Goal: Task Accomplishment & Management: Use online tool/utility

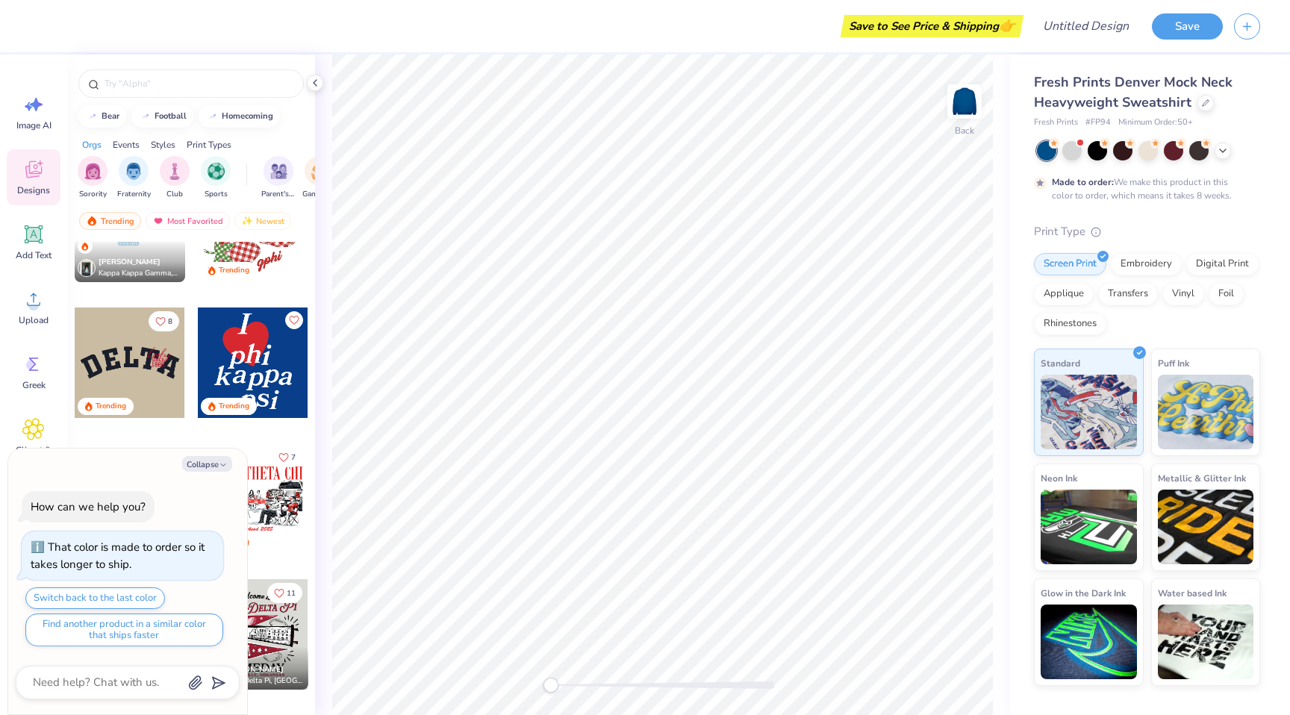
scroll to position [1987, 0]
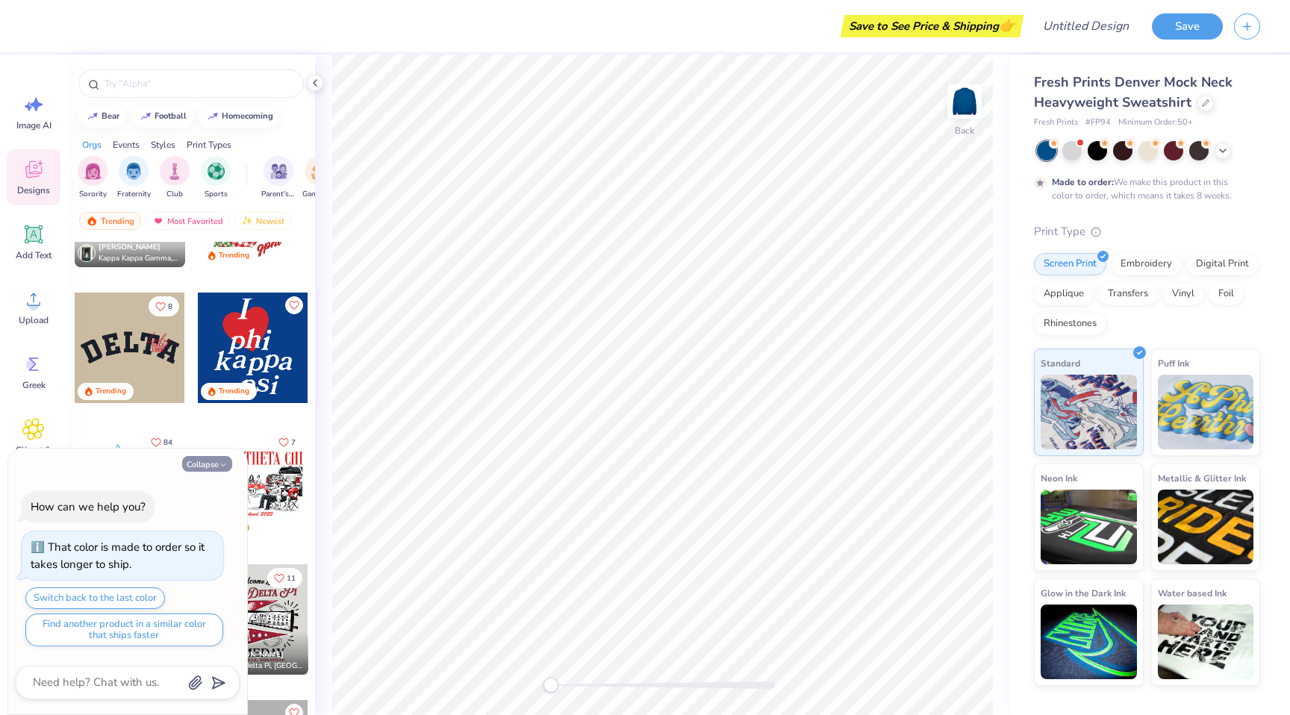
click at [212, 463] on button "Collapse" at bounding box center [207, 464] width 50 height 16
type textarea "x"
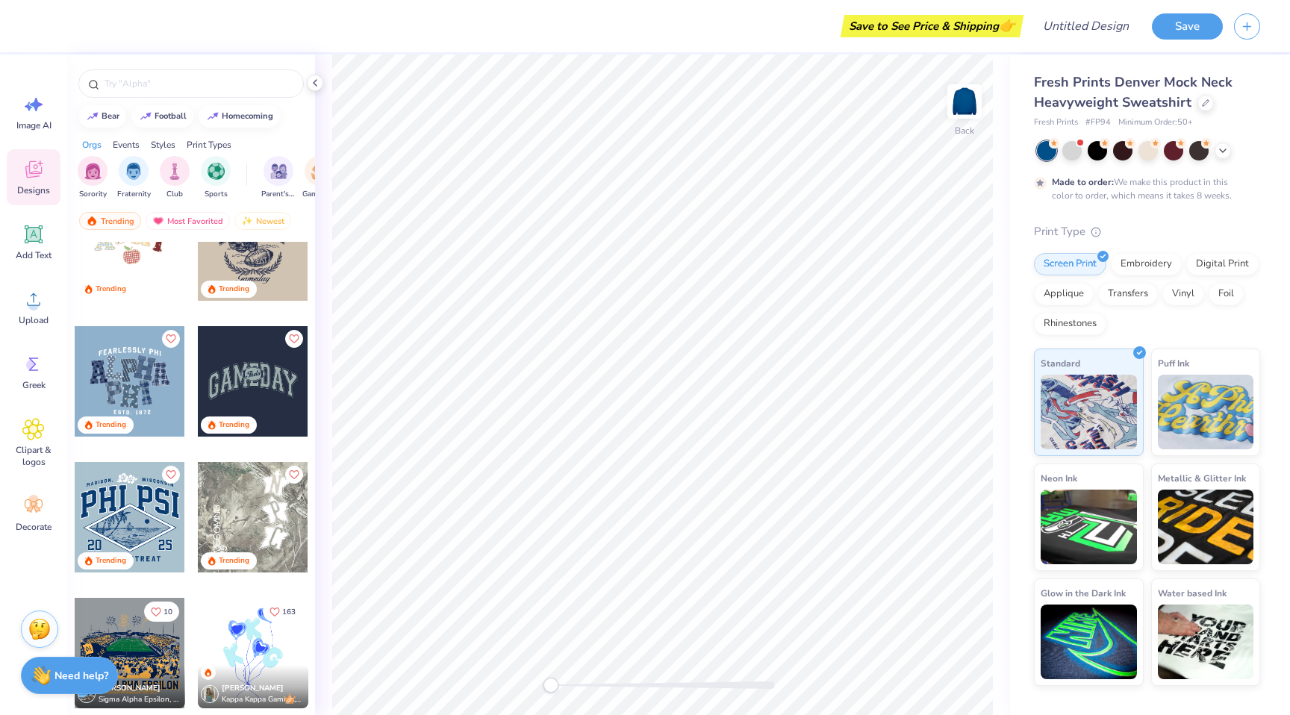
scroll to position [4698, 0]
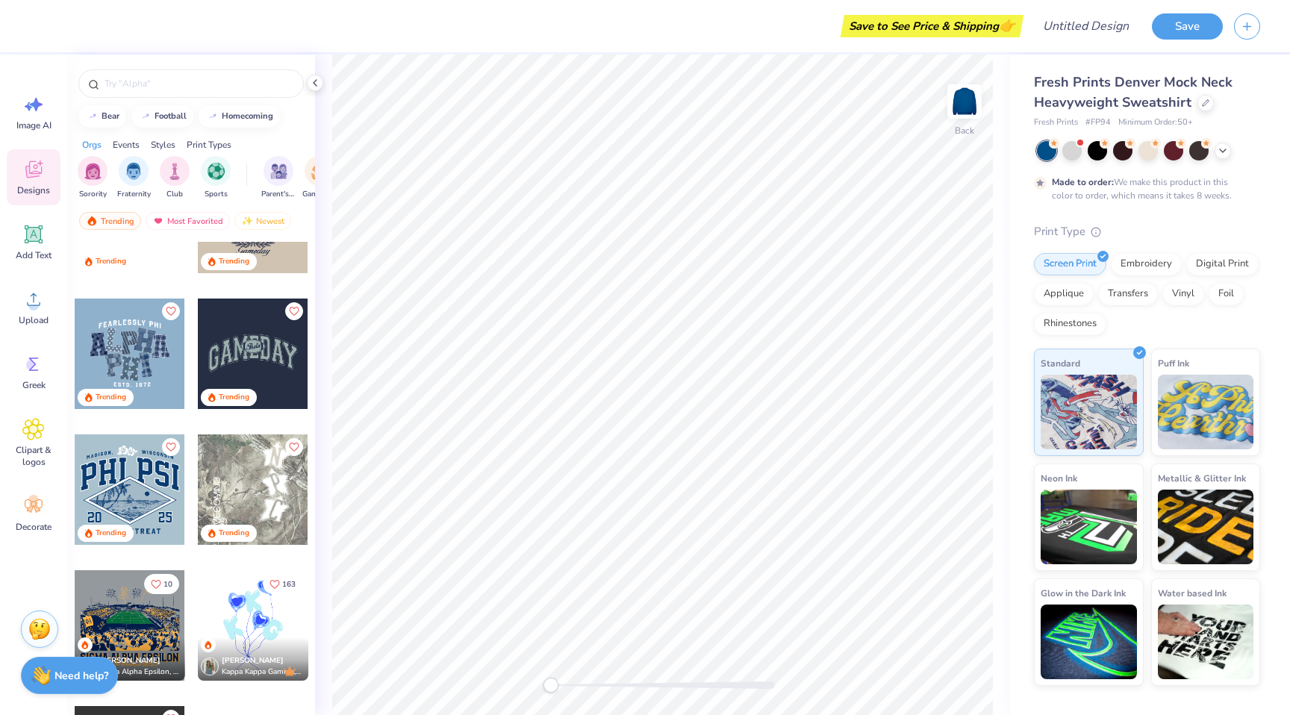
click at [245, 349] on div at bounding box center [253, 354] width 110 height 110
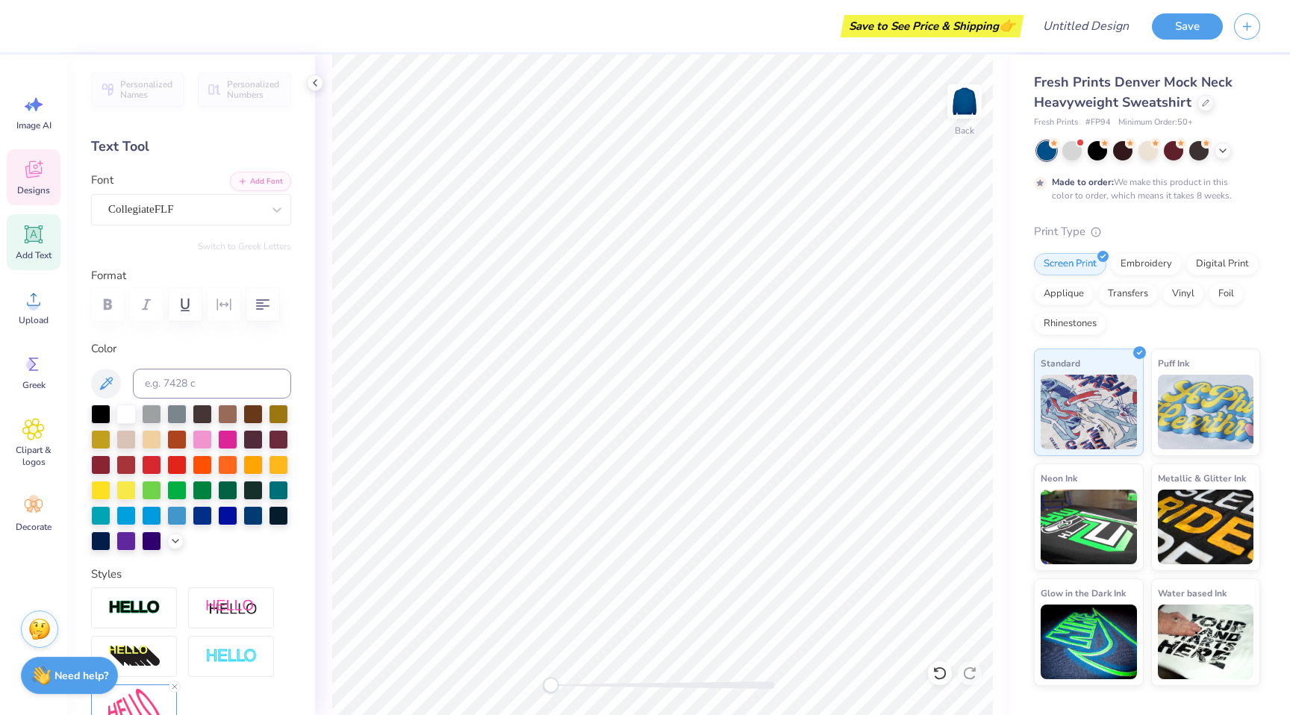
click at [35, 158] on icon at bounding box center [33, 169] width 22 height 22
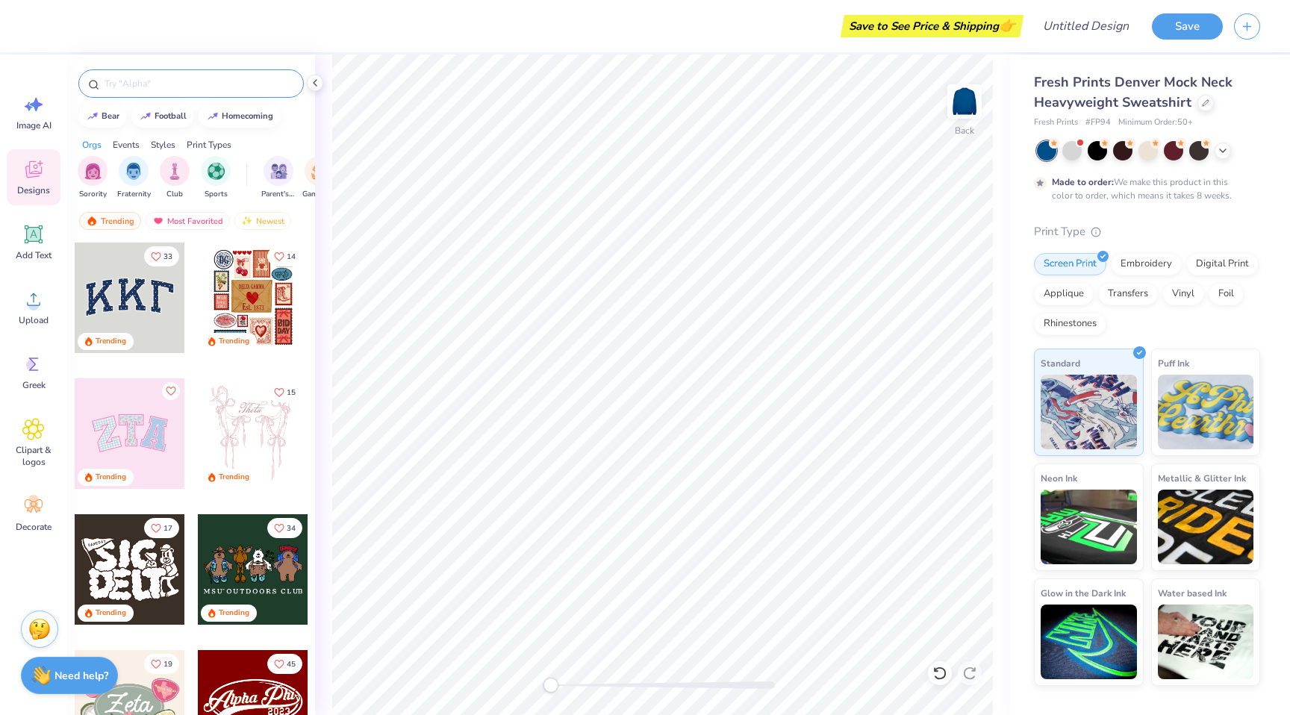
click at [179, 80] on input "text" at bounding box center [198, 83] width 191 height 15
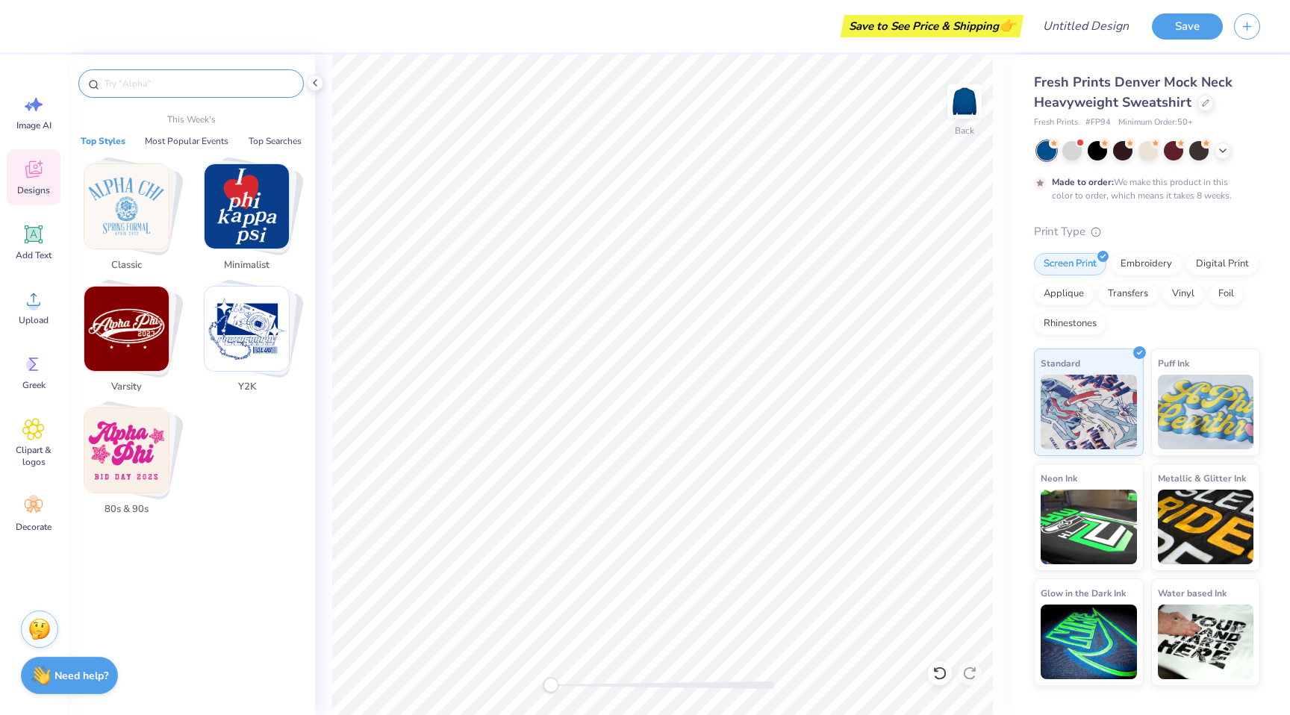
click at [268, 214] on img "Stack Card Button Minimalist" at bounding box center [246, 206] width 84 height 84
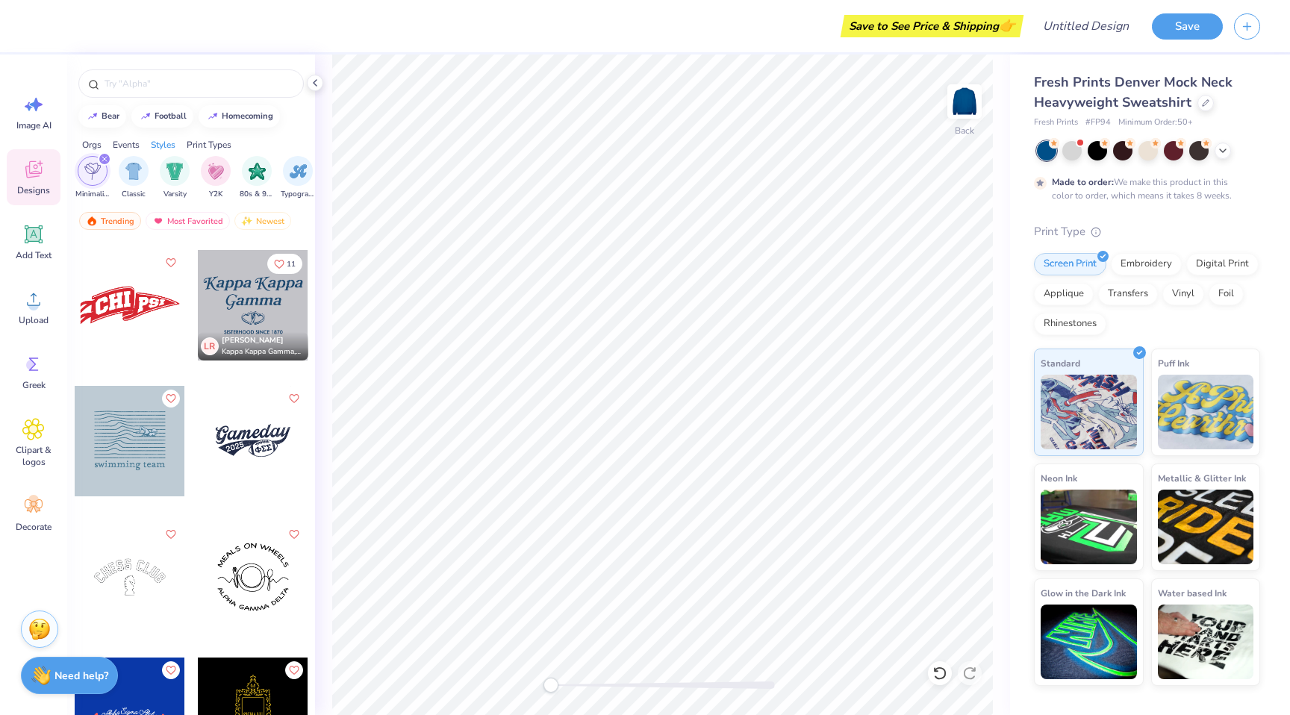
scroll to position [2045, 0]
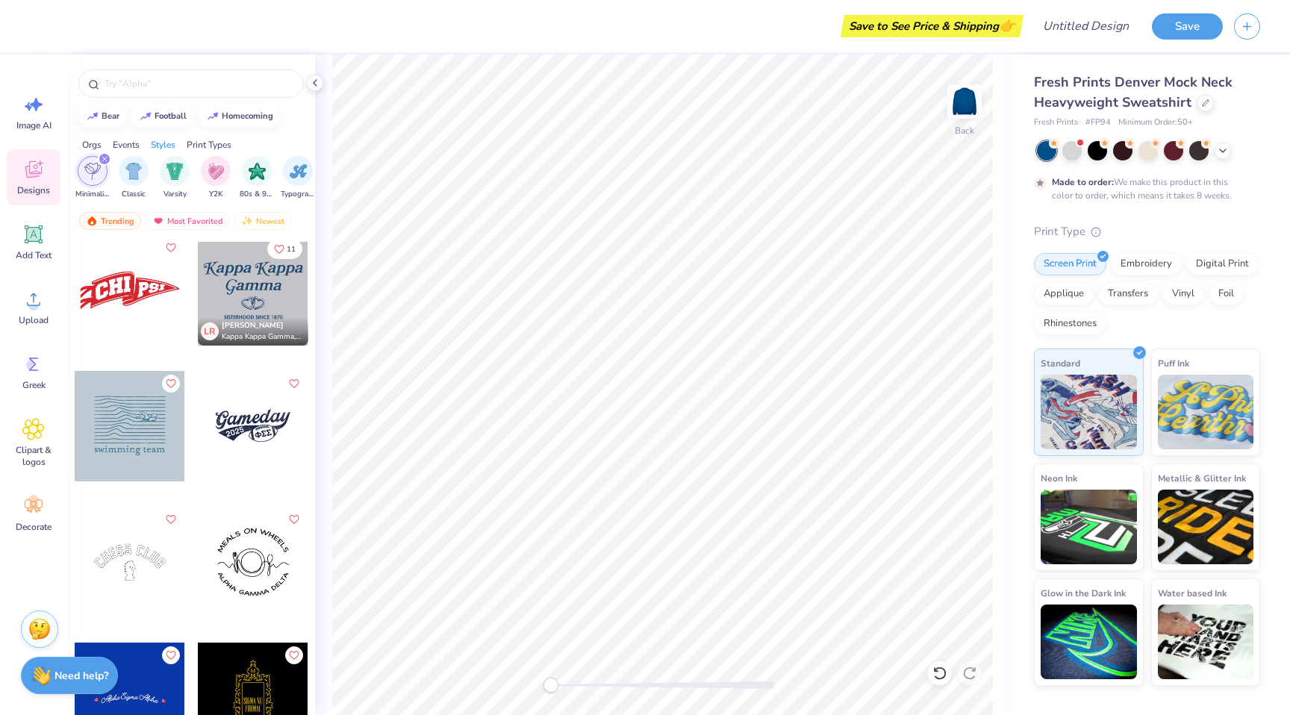
click at [148, 284] on div at bounding box center [130, 290] width 110 height 110
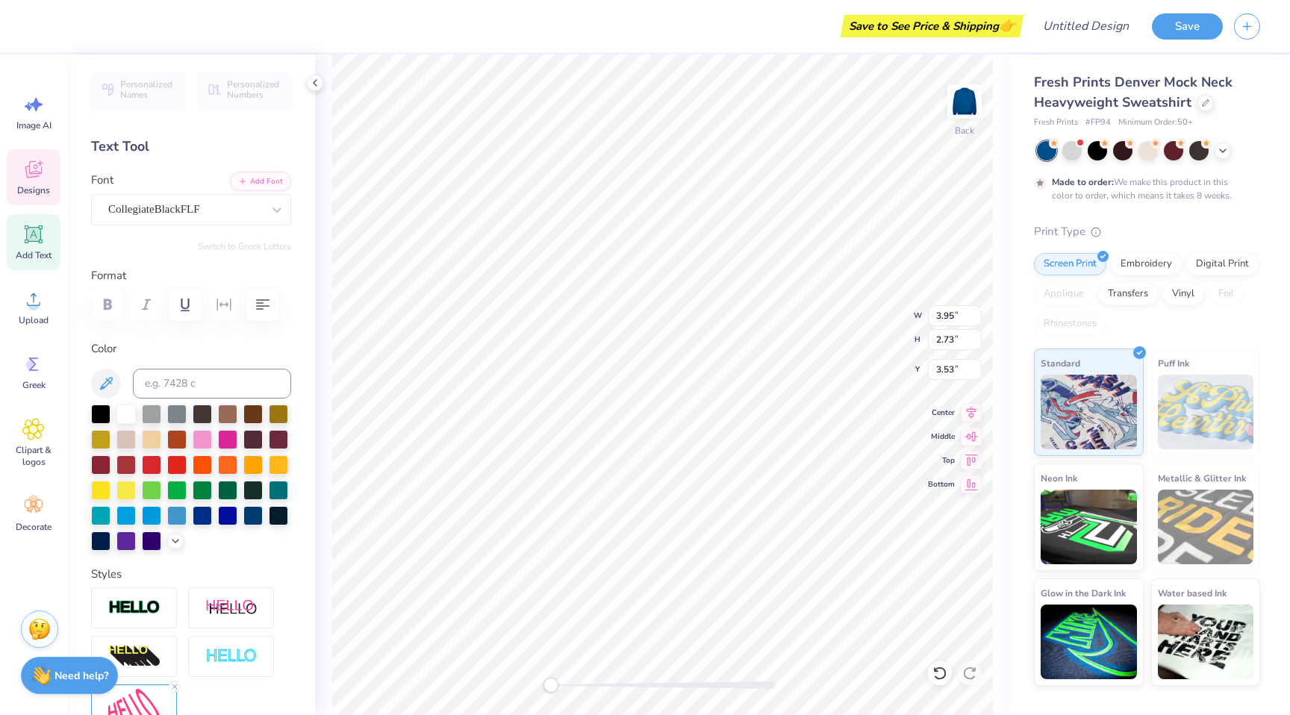
type textarea "Go"
type input "3.13"
type input "1.81"
type input "4.22"
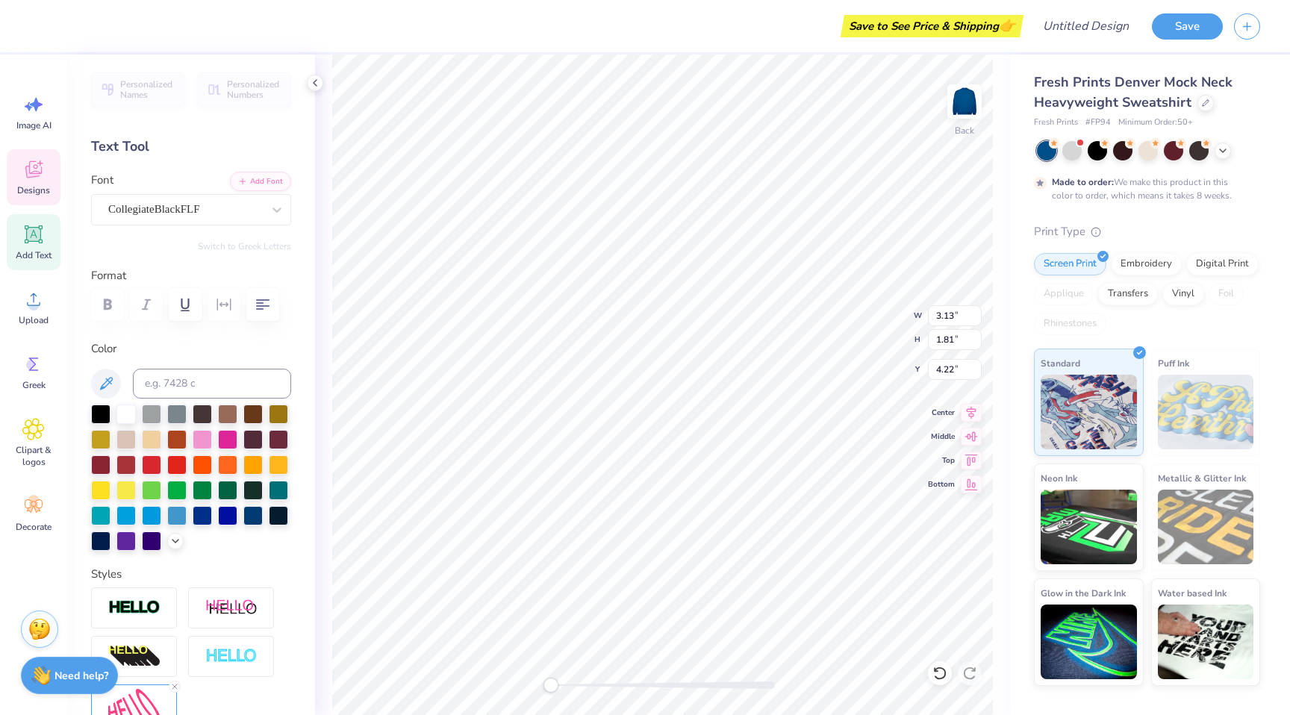
type textarea "COUGS"
click at [128, 407] on div at bounding box center [125, 412] width 19 height 19
click at [130, 414] on div at bounding box center [125, 412] width 19 height 19
type input "3.95"
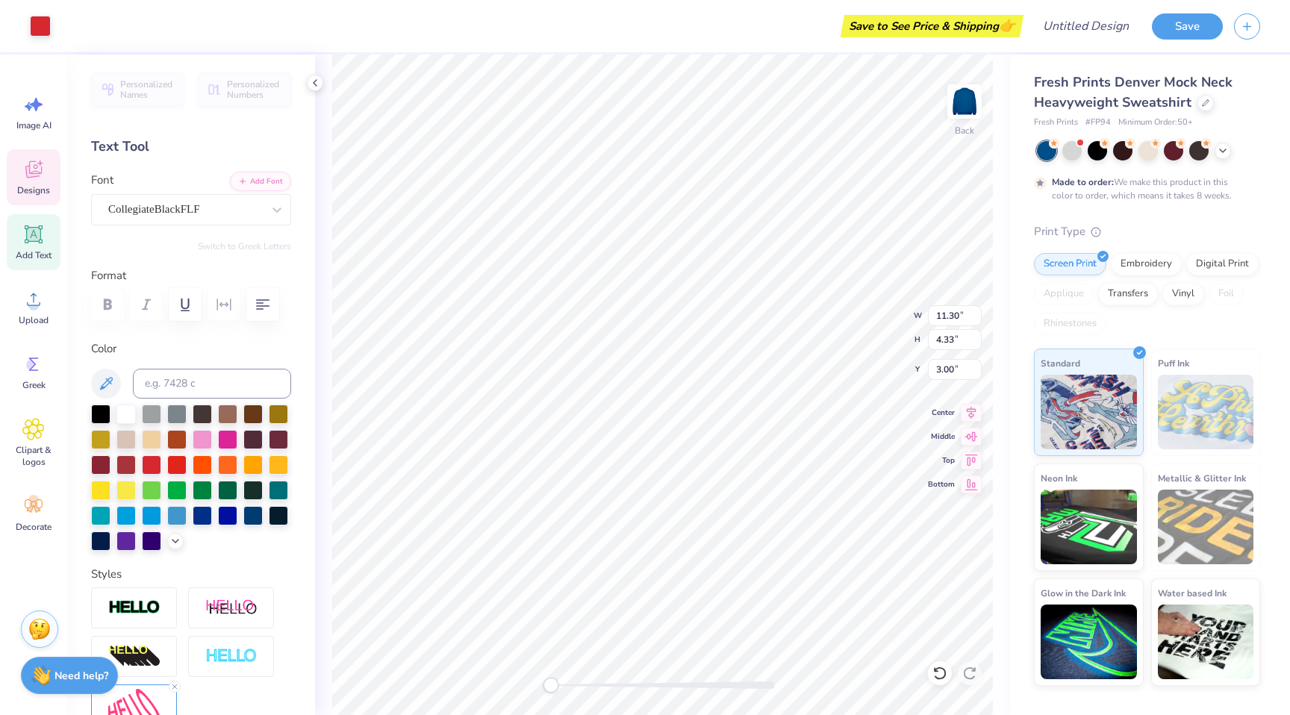
type input "2.37"
type input "3.71"
type input "4.03"
type input "2.42"
type input "3.66"
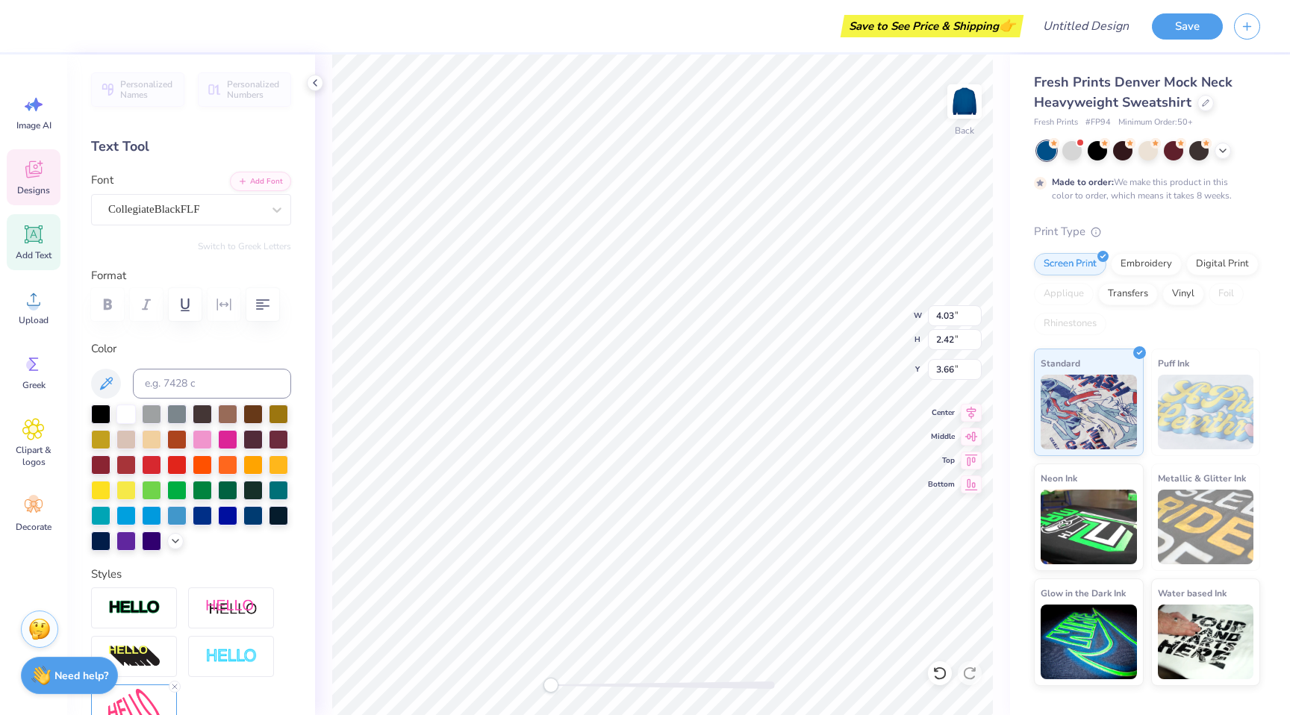
type input "11.30"
type input "4.33"
type input "3.00"
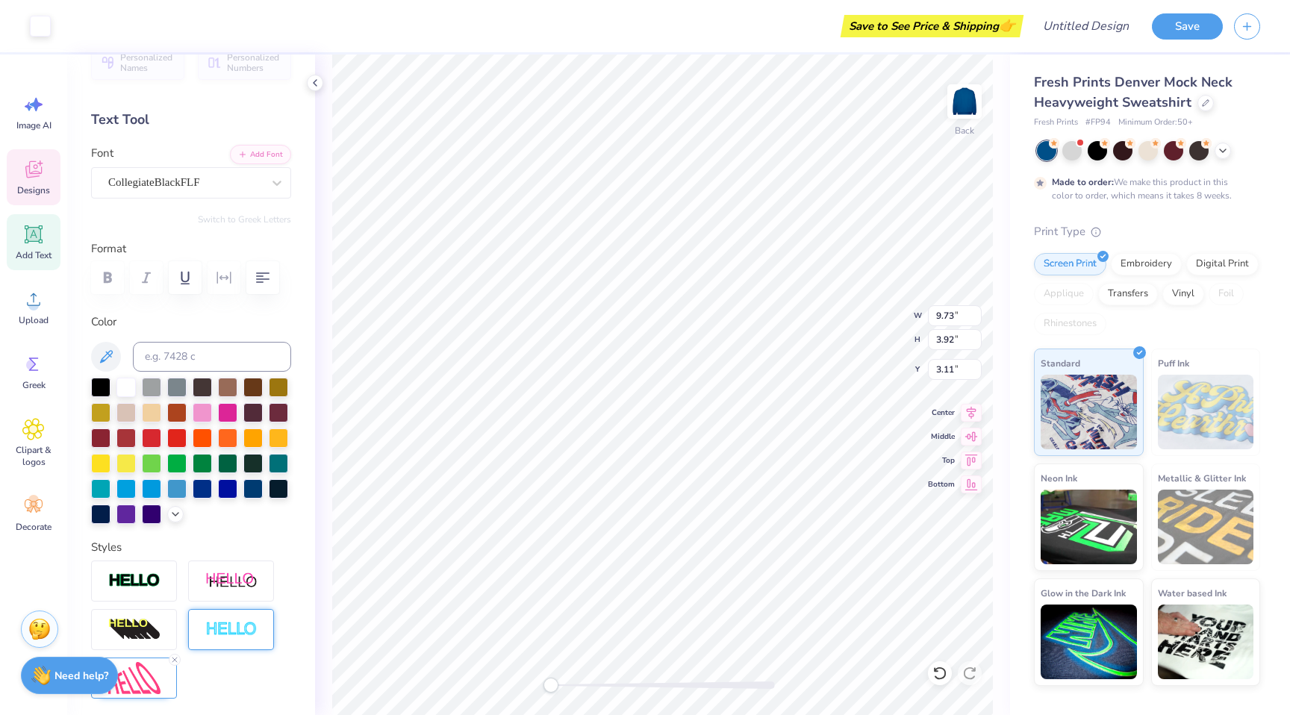
scroll to position [5, 0]
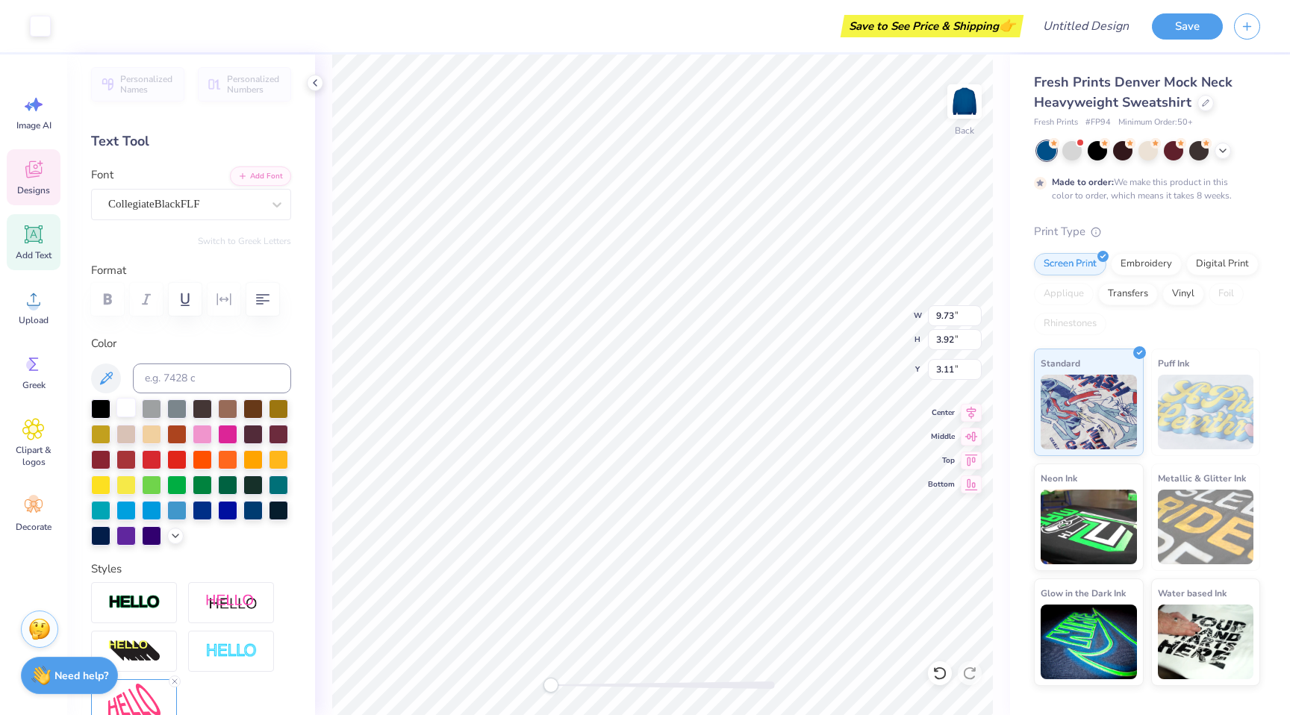
click at [125, 405] on div at bounding box center [125, 407] width 19 height 19
click at [132, 409] on div at bounding box center [125, 407] width 19 height 19
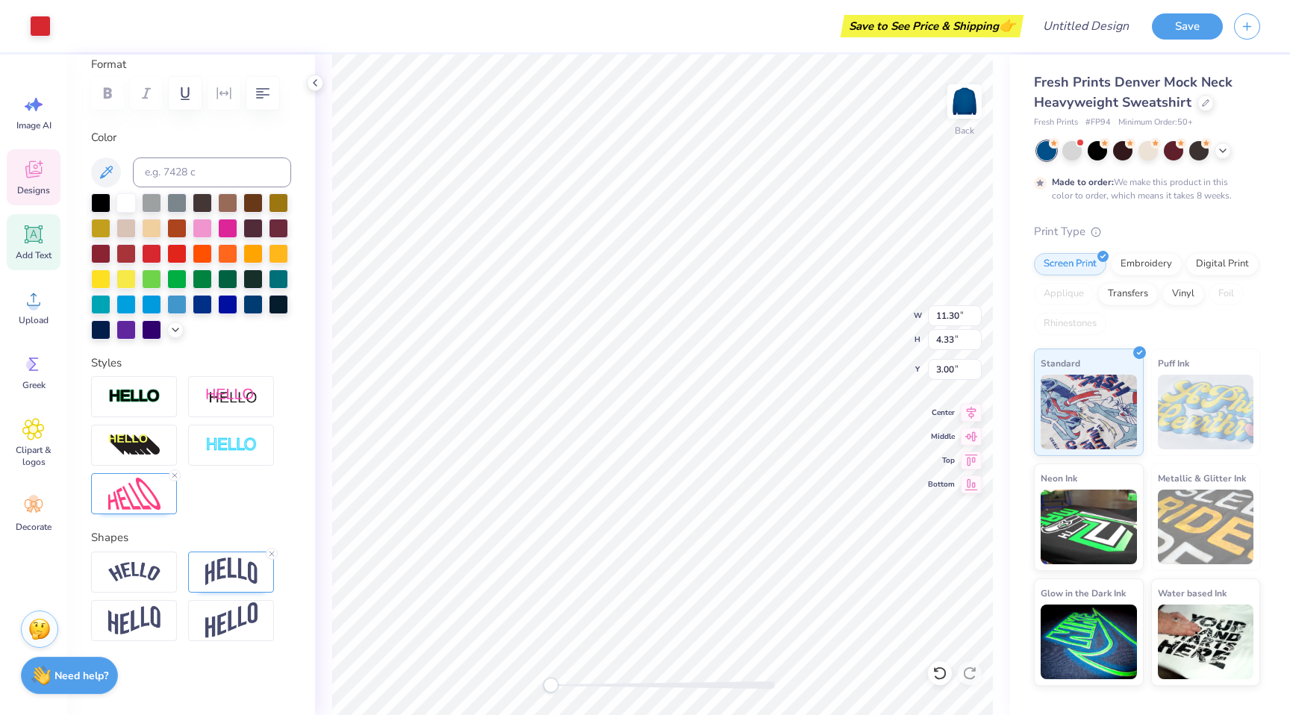
scroll to position [0, 0]
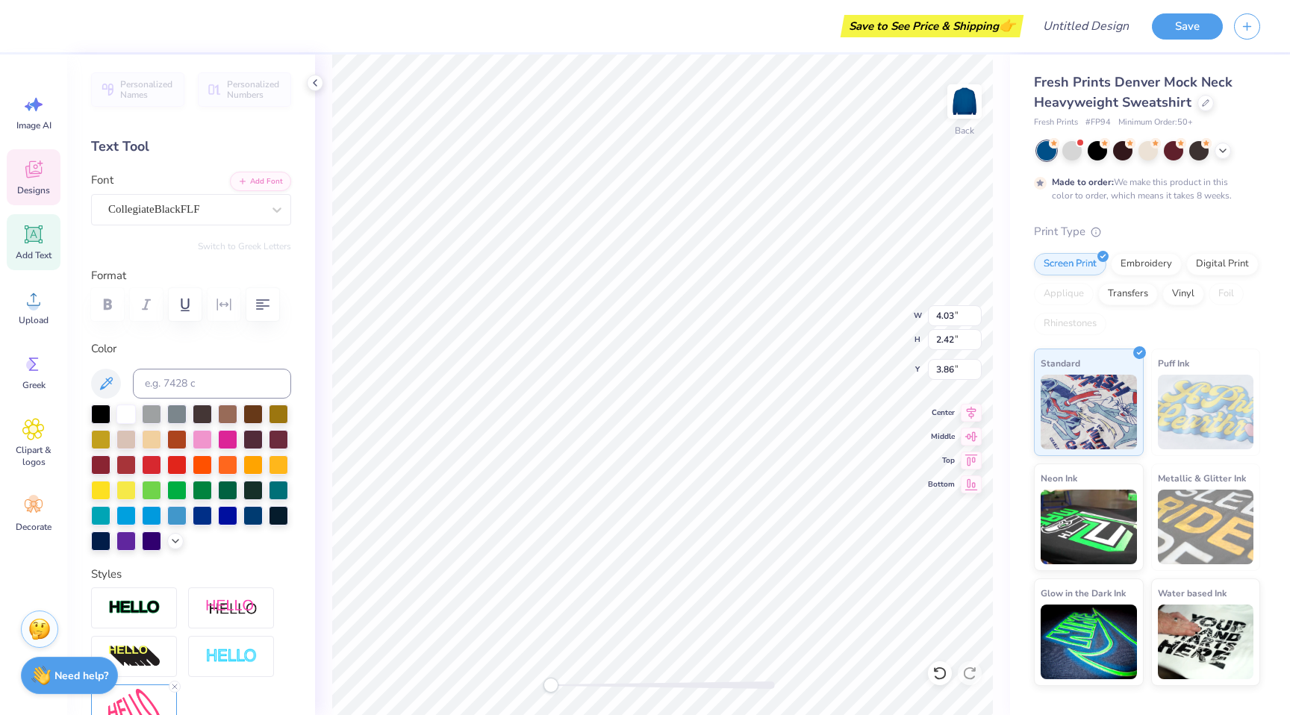
type input "3.08"
type input "1.73"
type input "4.25"
type input "11.30"
type input "4.33"
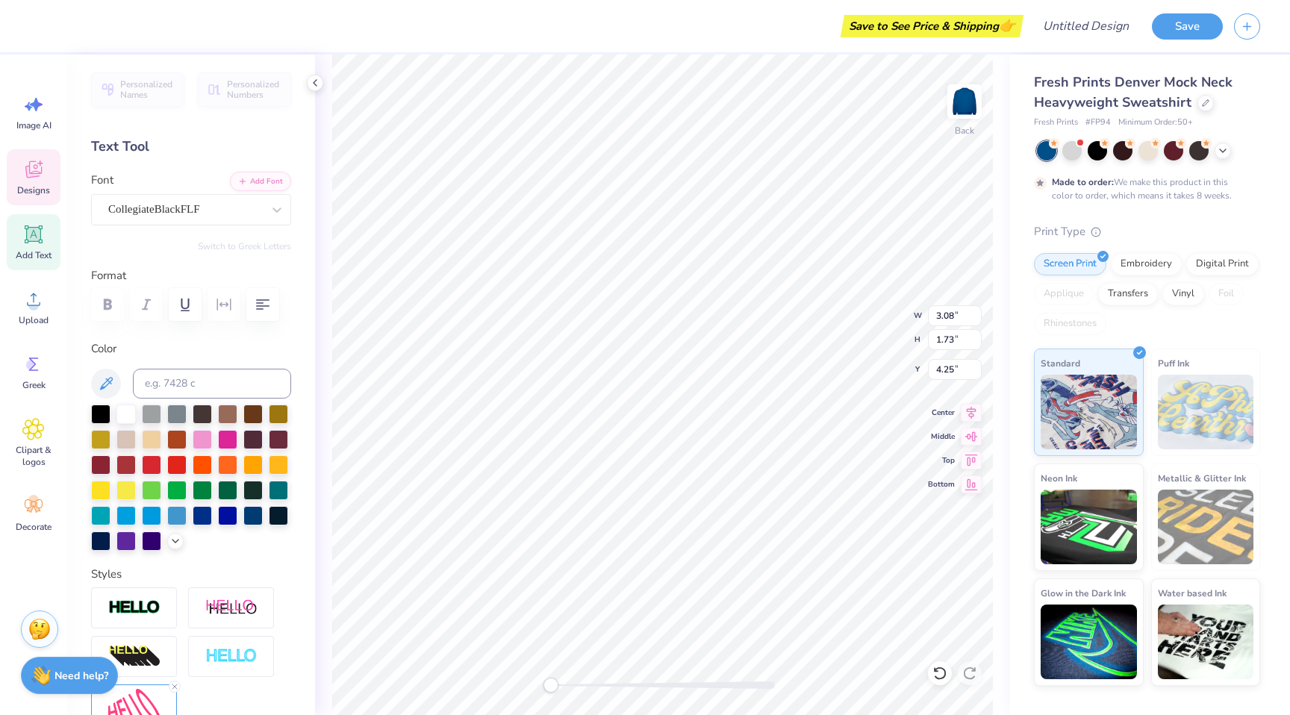
type input "3.00"
click at [46, 19] on div at bounding box center [40, 24] width 21 height 21
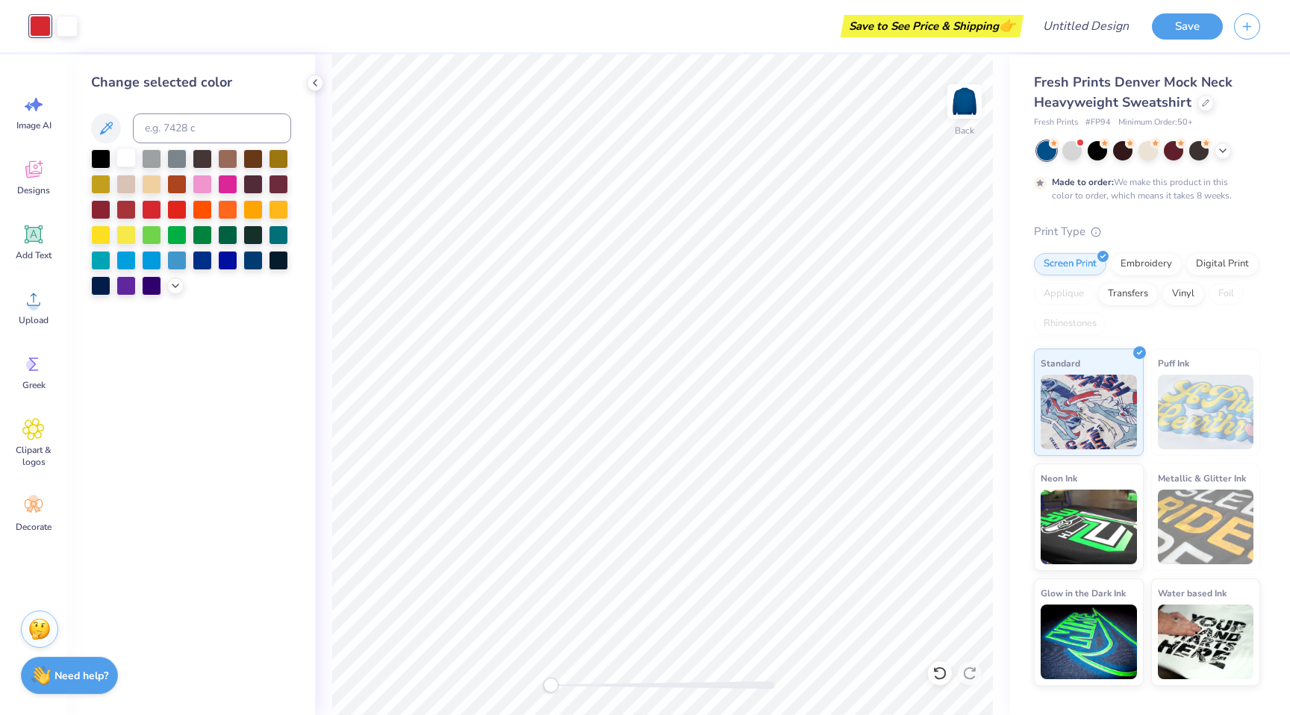
click at [128, 160] on div at bounding box center [125, 157] width 19 height 19
click at [78, 25] on div "Save to See Price & Shipping 👉" at bounding box center [541, 26] width 958 height 52
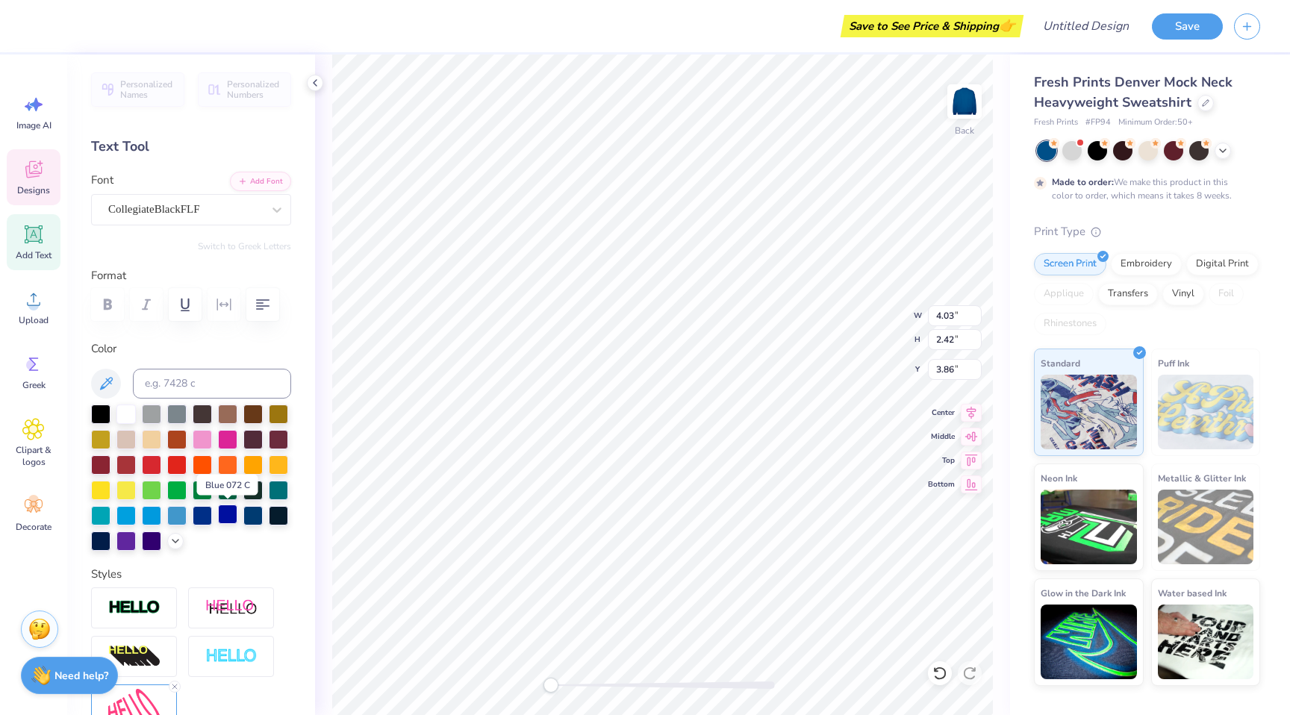
click at [225, 513] on div at bounding box center [227, 514] width 19 height 19
type input "3.08"
type input "1.73"
type input "4.25"
click at [225, 511] on div at bounding box center [227, 514] width 19 height 19
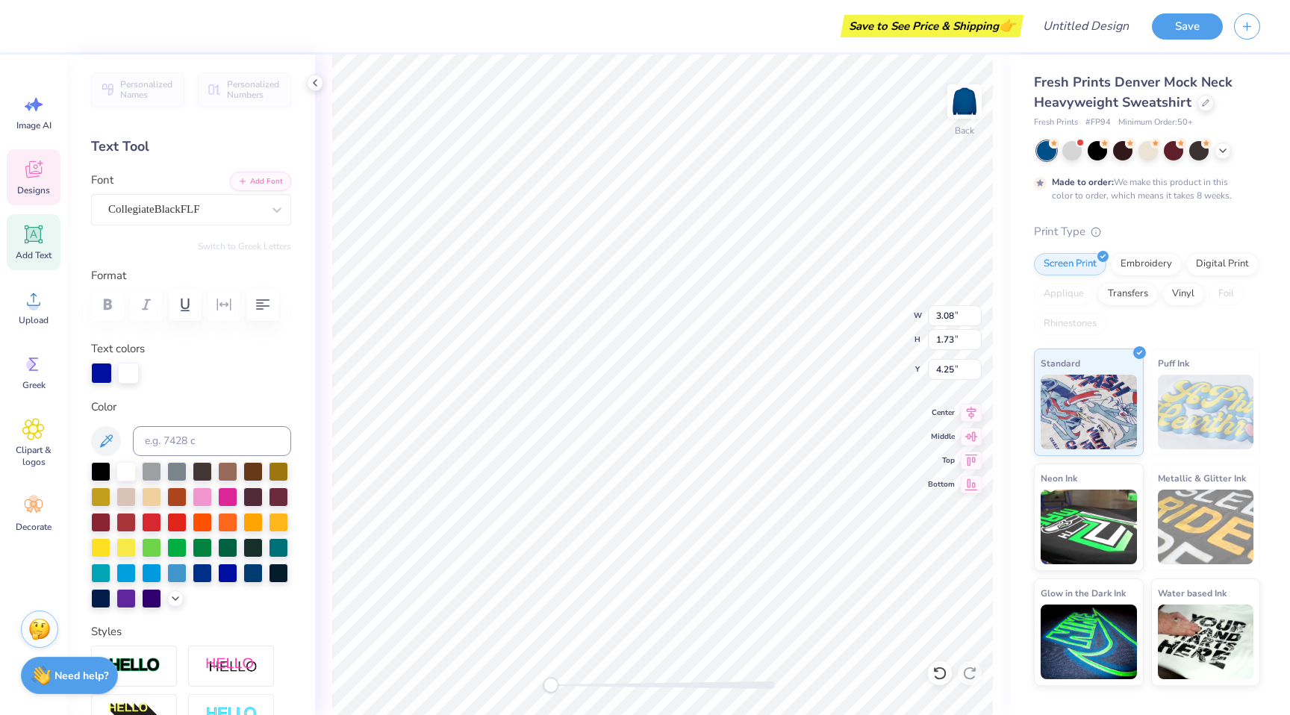
type input "4.03"
type input "2.42"
type input "3.86"
click at [199, 574] on div at bounding box center [202, 571] width 19 height 19
type input "3.08"
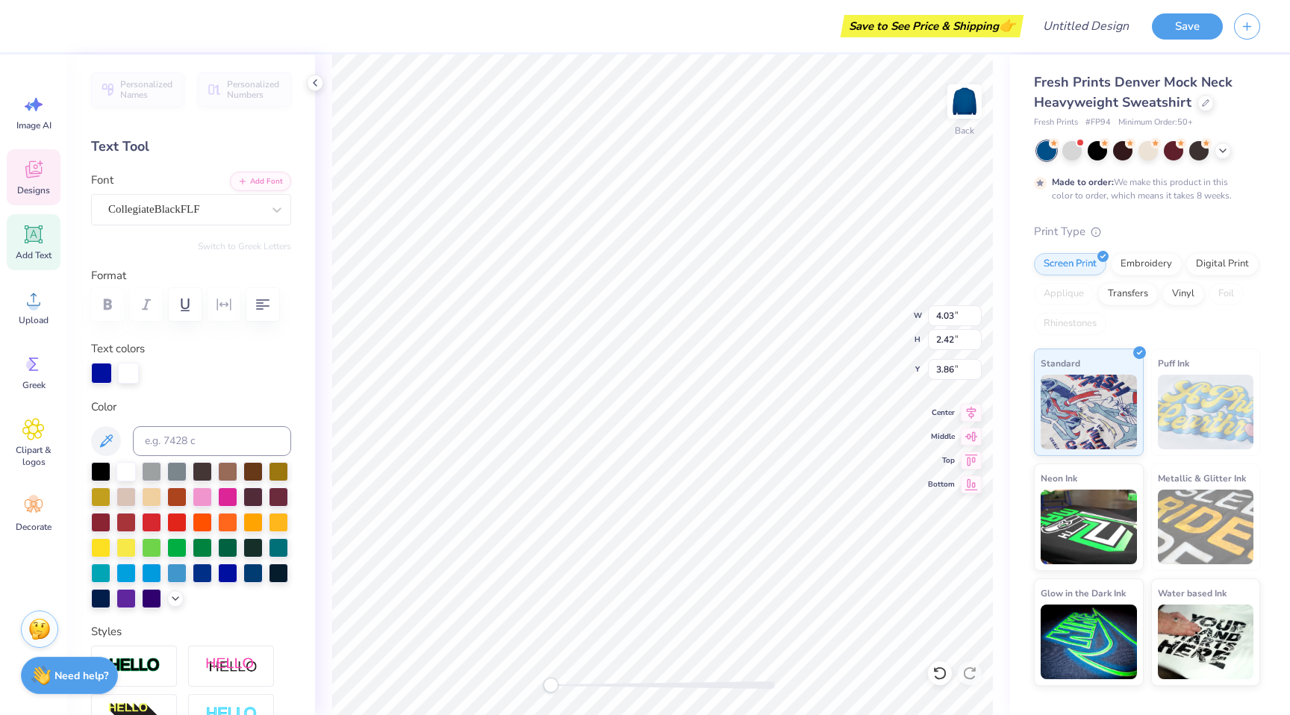
type input "1.73"
type input "4.21"
click at [203, 575] on div at bounding box center [202, 571] width 19 height 19
click at [258, 575] on div at bounding box center [252, 571] width 19 height 19
click at [206, 578] on div at bounding box center [202, 571] width 19 height 19
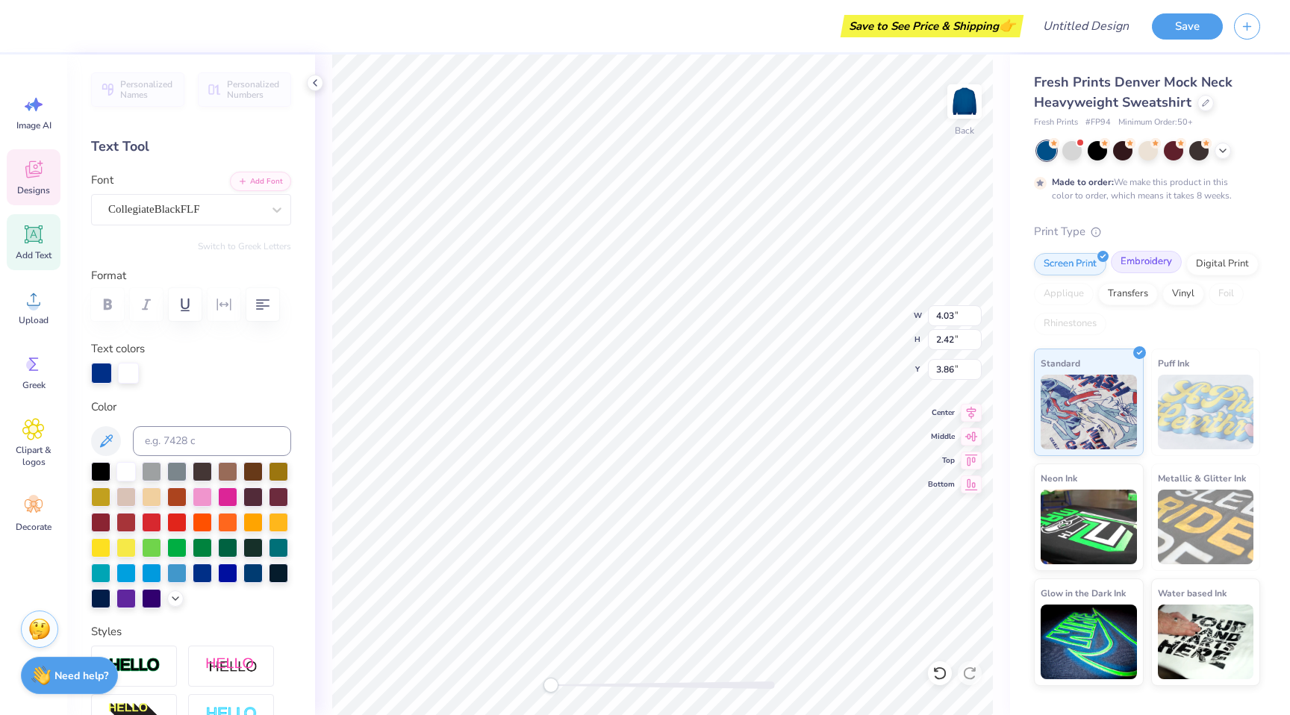
click at [1149, 269] on div "Embroidery" at bounding box center [1146, 262] width 71 height 22
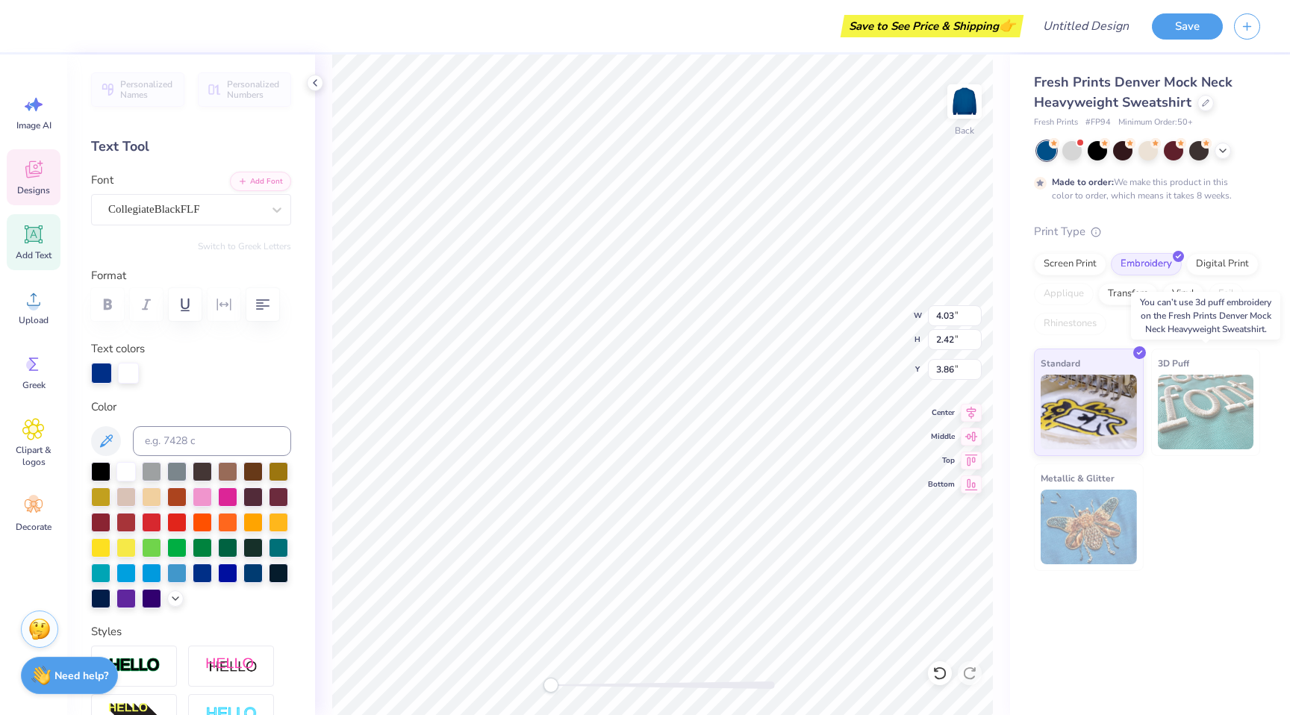
click at [1195, 402] on img at bounding box center [1206, 412] width 96 height 75
click at [1104, 404] on img at bounding box center [1088, 409] width 96 height 75
click at [1090, 522] on img at bounding box center [1088, 527] width 96 height 75
click at [1100, 380] on img at bounding box center [1088, 409] width 96 height 75
click at [1229, 501] on div "Standard 3D Puff Metallic & Glitter" at bounding box center [1147, 460] width 226 height 222
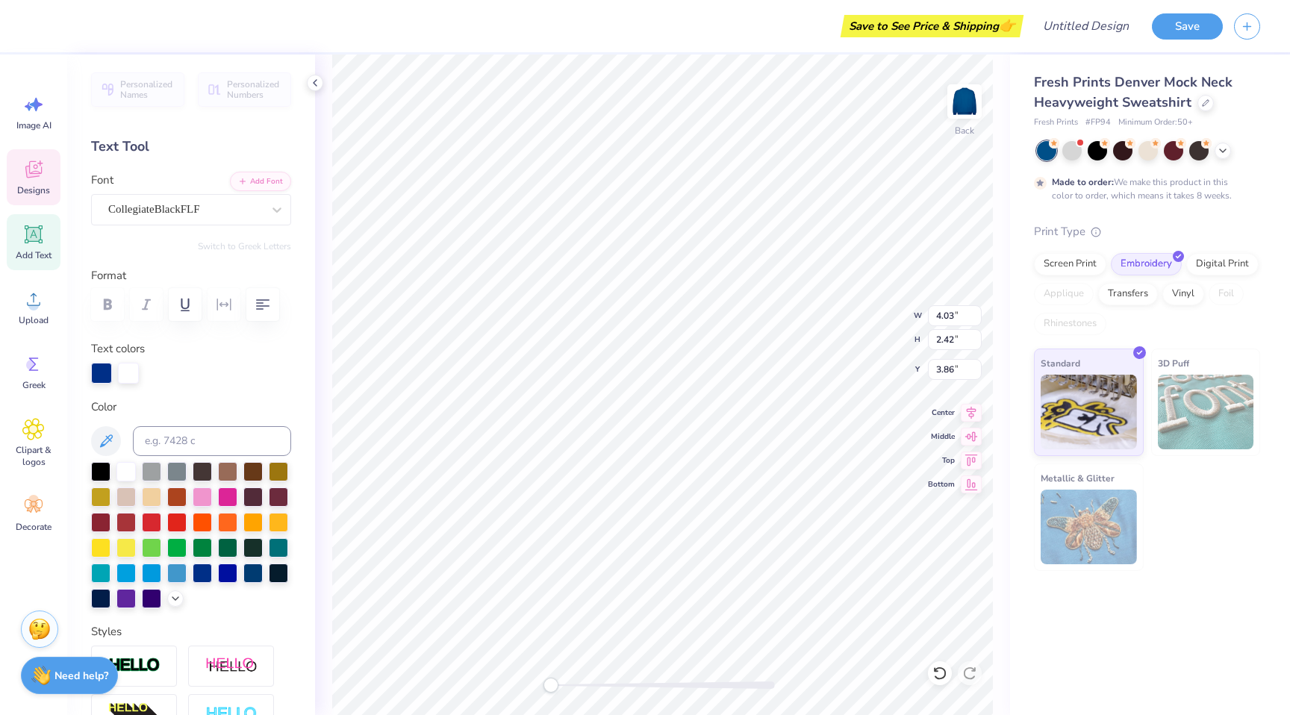
type input "11.30"
type input "4.33"
type input "3.00"
type input "4.03"
type input "2.42"
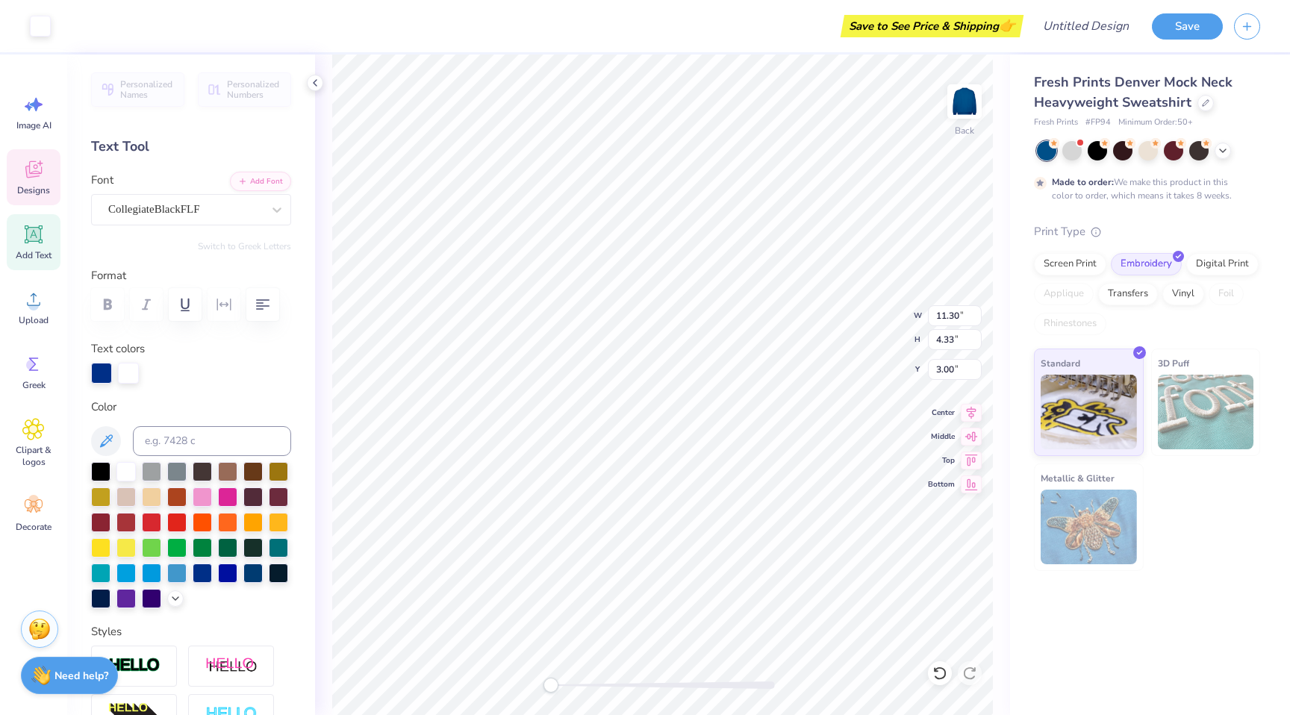
type input "3.86"
click at [177, 463] on div at bounding box center [176, 469] width 19 height 19
type input "3.08"
type input "1.73"
type input "4.21"
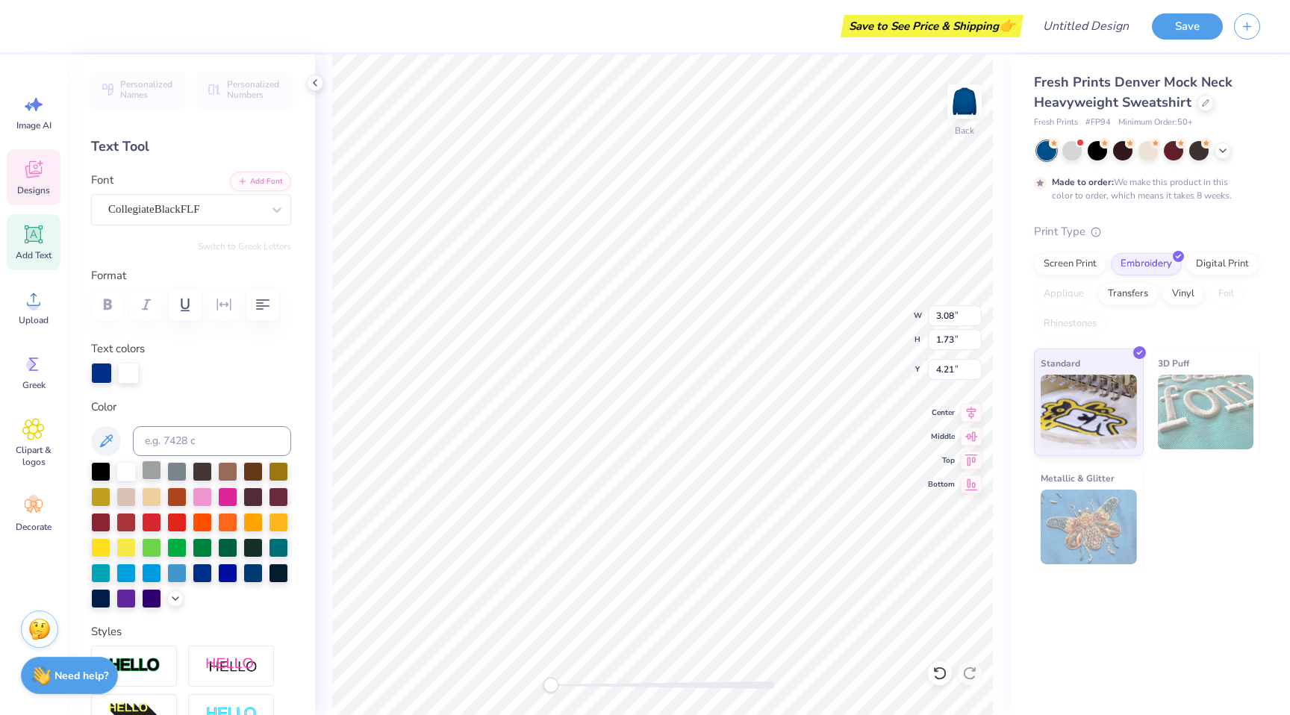
click at [154, 467] on div at bounding box center [151, 469] width 19 height 19
click at [186, 475] on div at bounding box center [176, 469] width 19 height 19
click at [158, 471] on div at bounding box center [151, 469] width 19 height 19
type input "4.03"
type input "2.42"
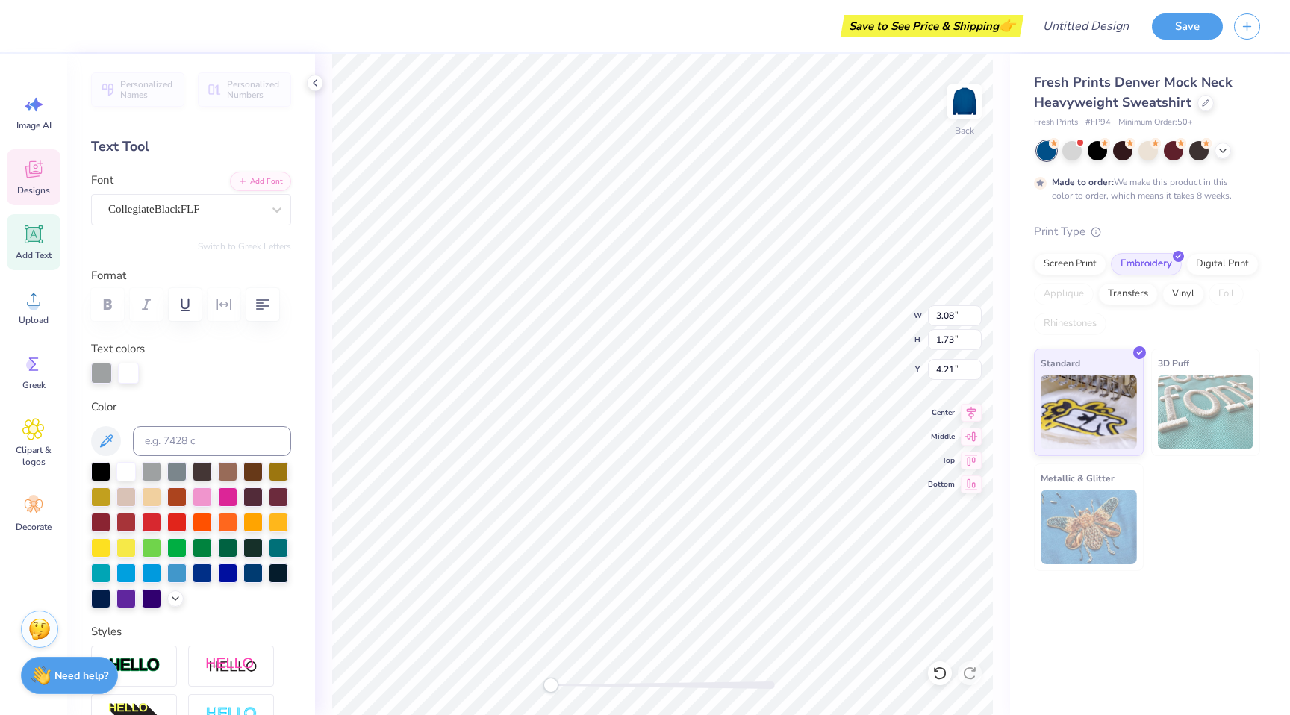
type input "3.86"
click at [151, 475] on div at bounding box center [151, 469] width 19 height 19
